Goal: Task Accomplishment & Management: Manage account settings

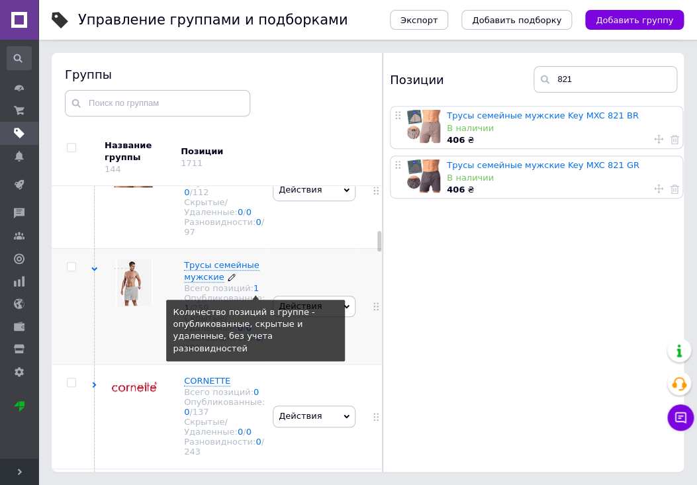
scroll to position [834, 0]
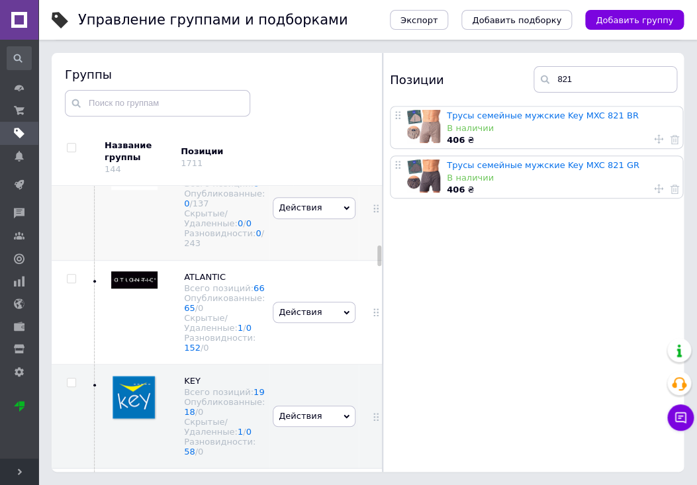
click at [228, 246] on div "Разновидности: 0 / 243" at bounding box center [224, 238] width 81 height 20
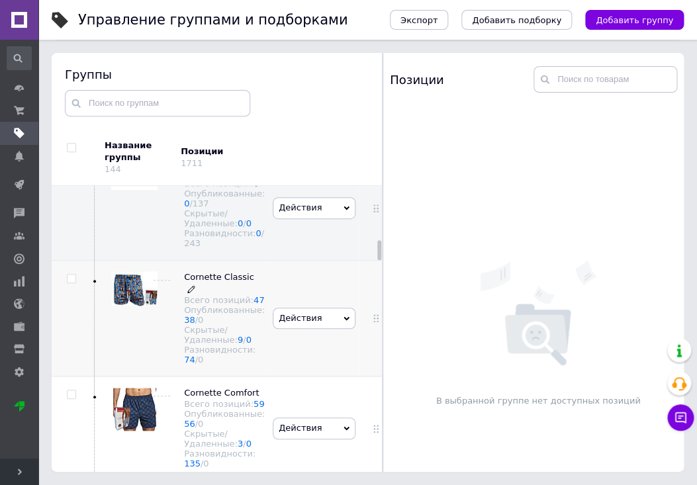
click at [228, 324] on div "Опубликованные: 38 / 0" at bounding box center [224, 315] width 81 height 20
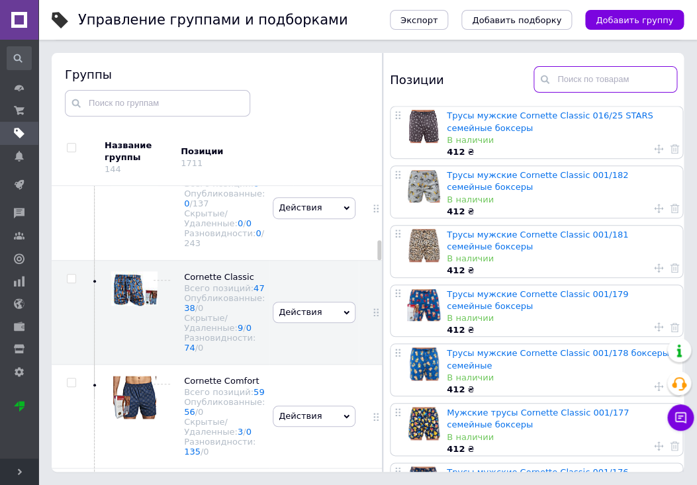
click at [634, 77] on input "text" at bounding box center [606, 79] width 144 height 26
type input "155"
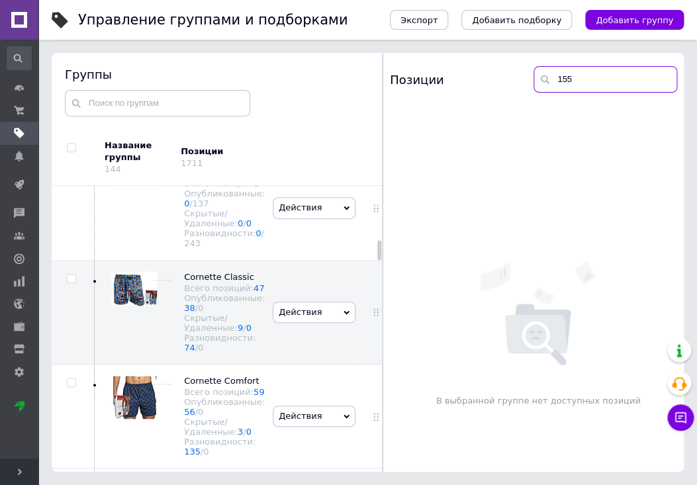
drag, startPoint x: 577, startPoint y: 75, endPoint x: 555, endPoint y: 77, distance: 21.9
click at [555, 77] on input "155" at bounding box center [606, 79] width 144 height 26
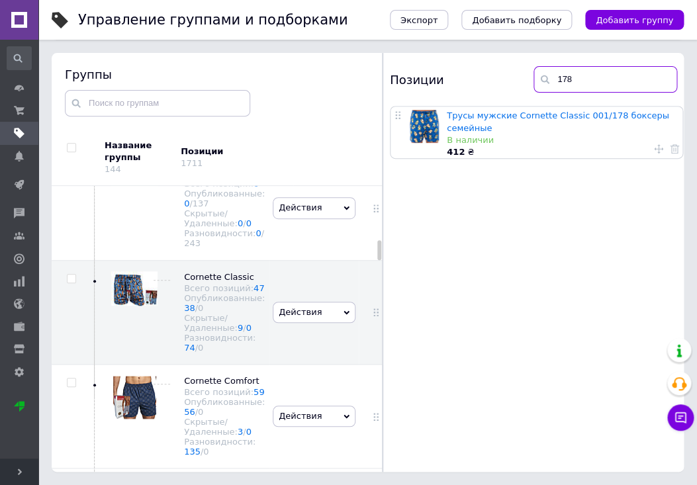
drag, startPoint x: 562, startPoint y: 77, endPoint x: 591, endPoint y: 79, distance: 29.9
click at [591, 79] on input "178" at bounding box center [606, 79] width 144 height 26
drag, startPoint x: 561, startPoint y: 78, endPoint x: 581, endPoint y: 79, distance: 20.5
click at [581, 79] on input "182" at bounding box center [606, 79] width 144 height 26
drag, startPoint x: 568, startPoint y: 79, endPoint x: 578, endPoint y: 79, distance: 9.9
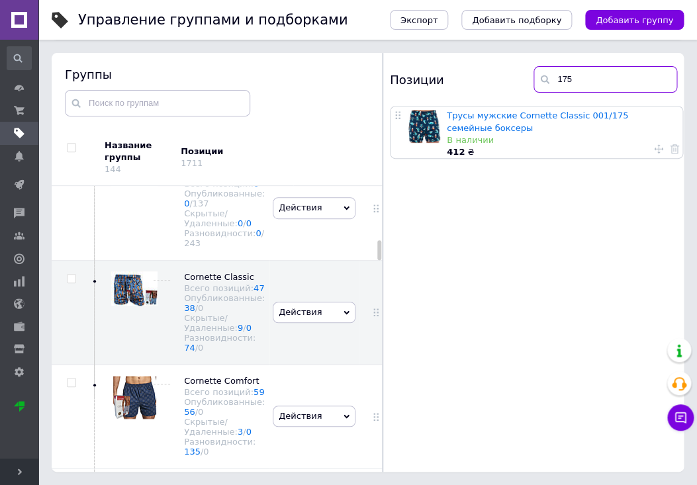
click at [578, 79] on input "175" at bounding box center [606, 79] width 144 height 26
drag, startPoint x: 568, startPoint y: 81, endPoint x: 584, endPoint y: 81, distance: 16.6
click at [584, 81] on input "176" at bounding box center [606, 79] width 144 height 26
type input "173"
drag, startPoint x: 583, startPoint y: 79, endPoint x: 548, endPoint y: 78, distance: 35.1
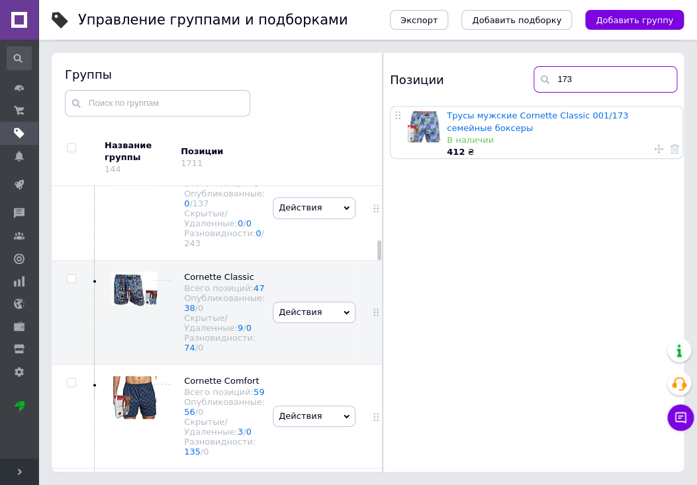
click at [548, 78] on input "173" at bounding box center [606, 79] width 144 height 26
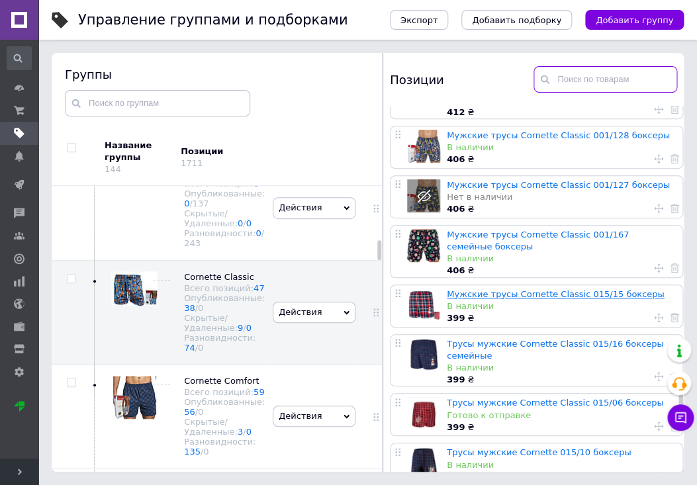
scroll to position [1738, 0]
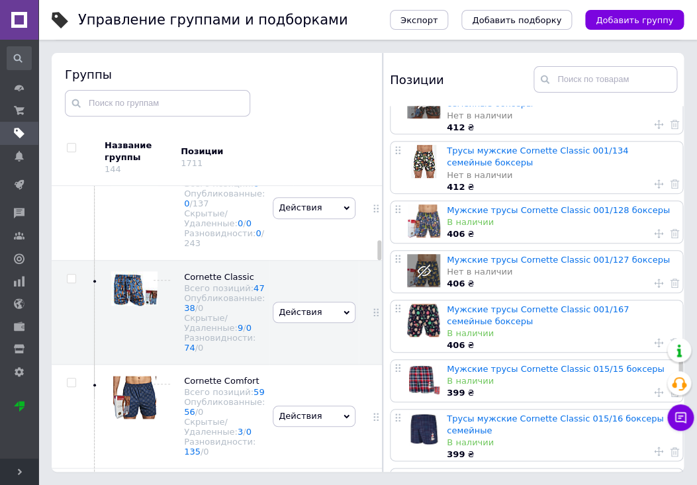
click at [654, 279] on use at bounding box center [658, 283] width 9 height 9
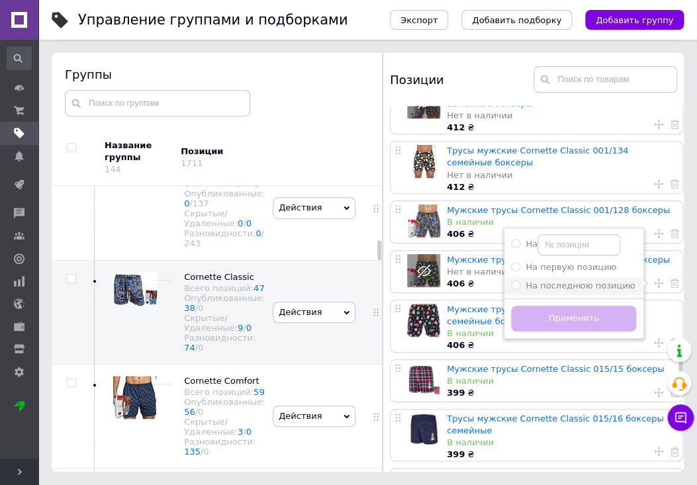
click at [578, 286] on li "На последнюю позицию" at bounding box center [574, 286] width 138 height 19
radio input "true"
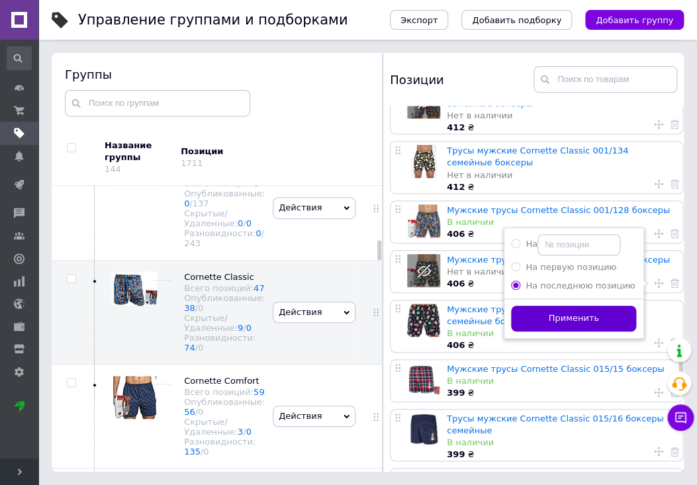
click at [575, 309] on button "Применить" at bounding box center [573, 319] width 125 height 26
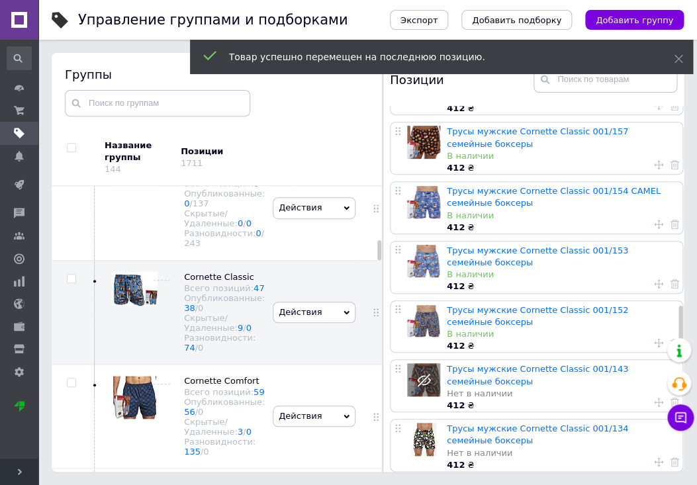
scroll to position [1669, 0]
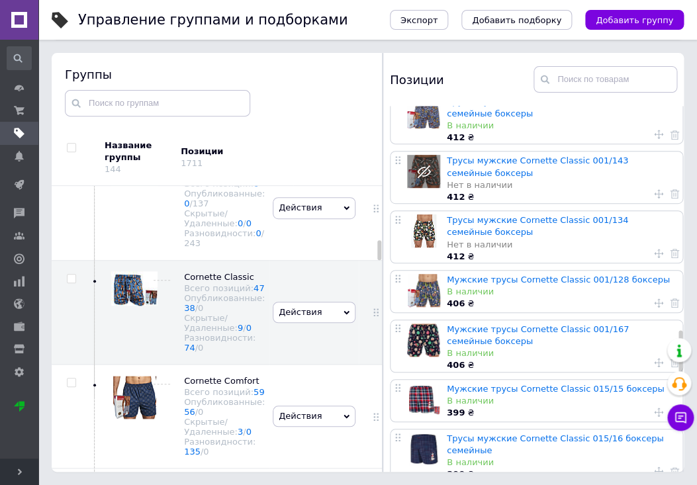
click at [654, 189] on icon at bounding box center [658, 193] width 9 height 9
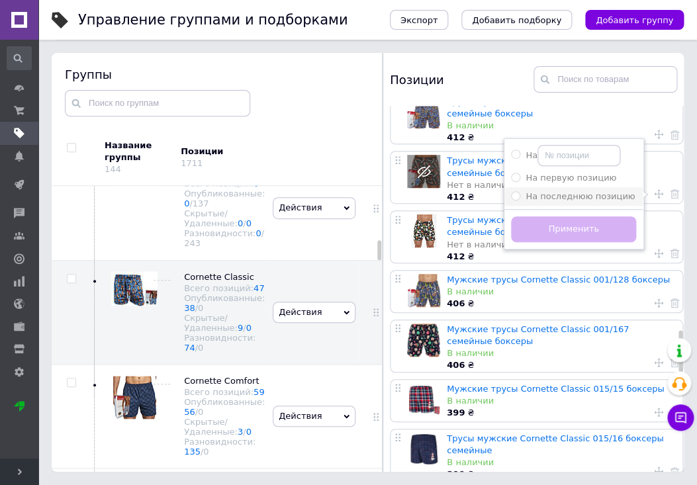
click at [585, 195] on span "На последнюю позицию" at bounding box center [580, 196] width 109 height 10
click at [520, 195] on input "На последнюю позицию" at bounding box center [515, 195] width 9 height 9
radio input "true"
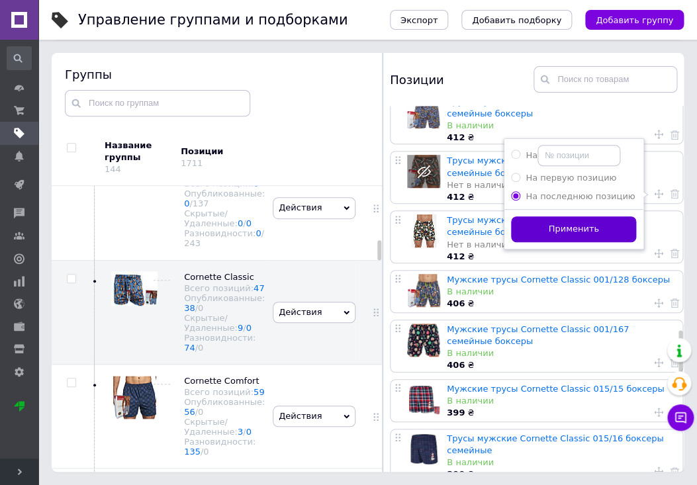
click at [576, 222] on button "Применить" at bounding box center [573, 230] width 125 height 26
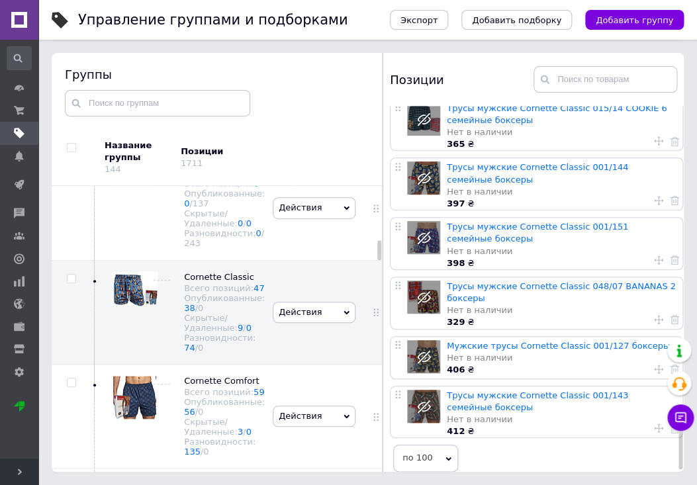
scroll to position [2352, 0]
